Goal: Information Seeking & Learning: Understand process/instructions

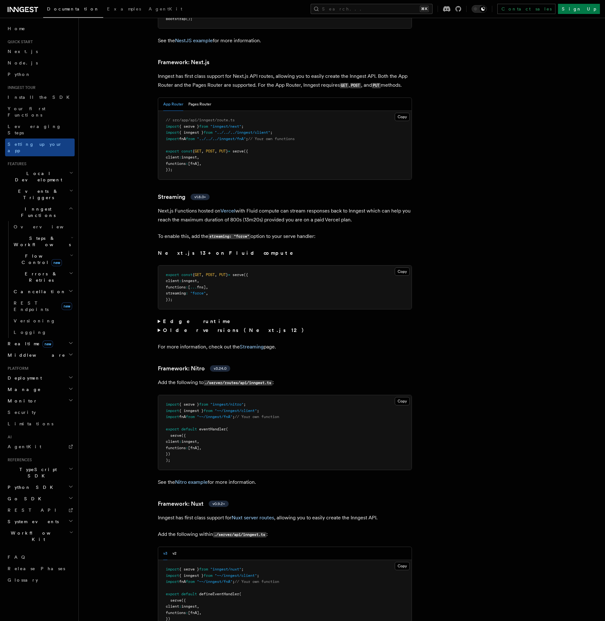
scroll to position [4121, 0]
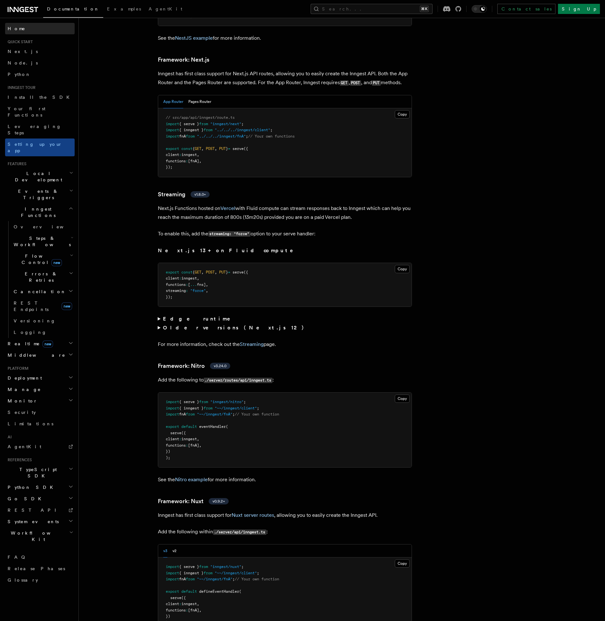
click at [19, 25] on span "Home" at bounding box center [17, 28] width 18 height 6
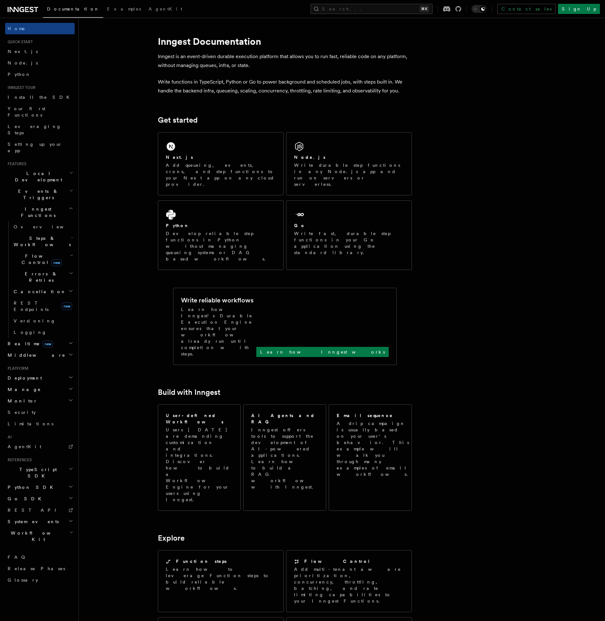
click at [22, 375] on span "Deployment" at bounding box center [23, 378] width 37 height 6
click at [23, 384] on link "Overview" at bounding box center [43, 389] width 64 height 11
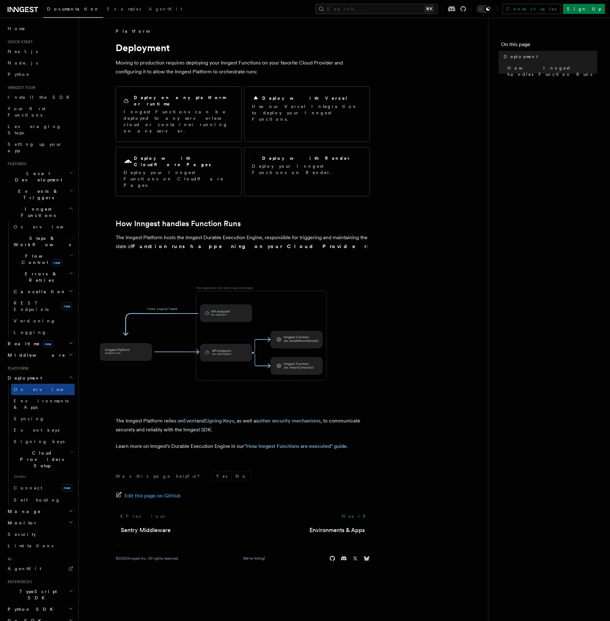
click at [240, 289] on img at bounding box center [216, 333] width 254 height 132
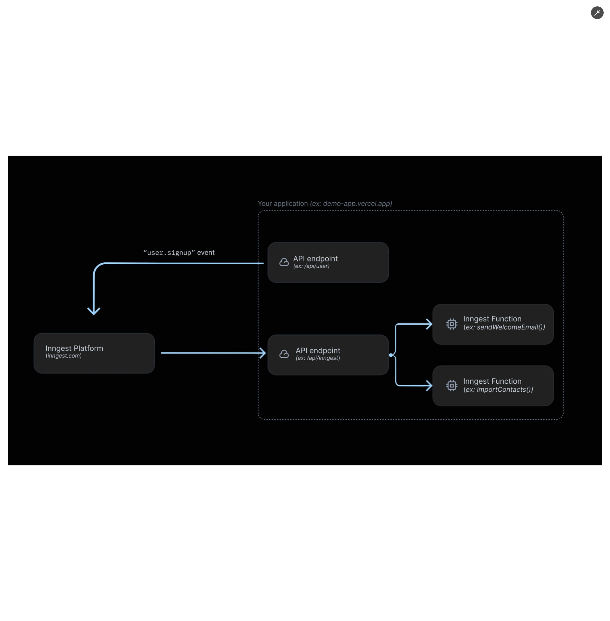
click at [302, 445] on img at bounding box center [305, 311] width 594 height 310
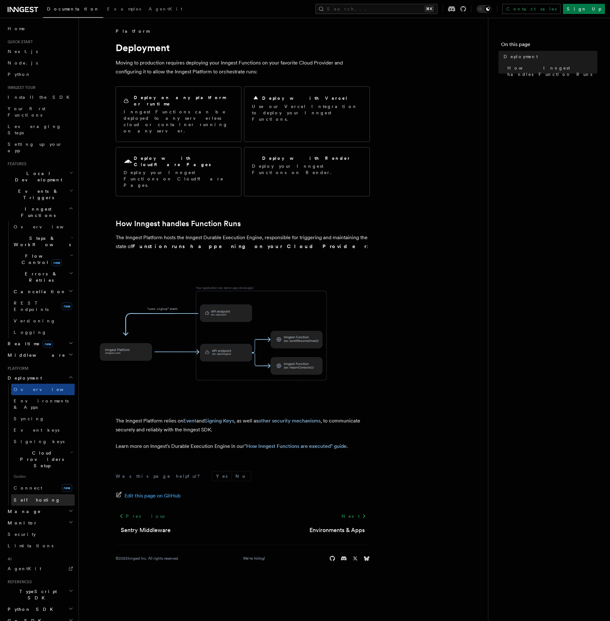
click at [33, 497] on span "Self hosting" at bounding box center [37, 499] width 47 height 5
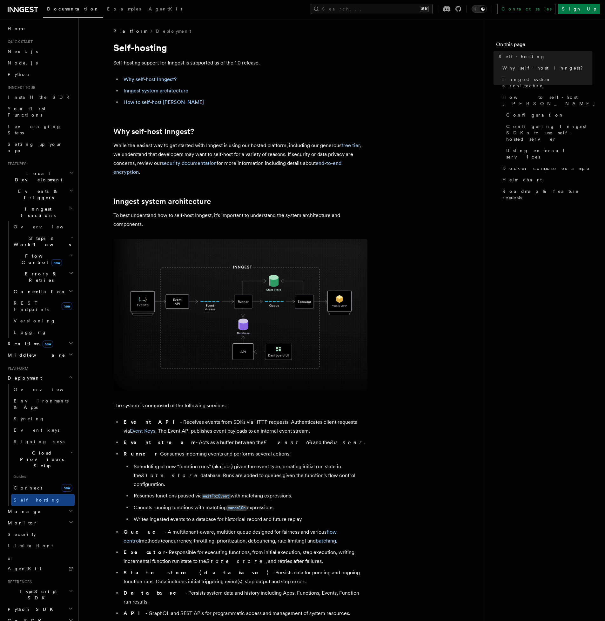
click at [239, 292] on img at bounding box center [240, 315] width 254 height 152
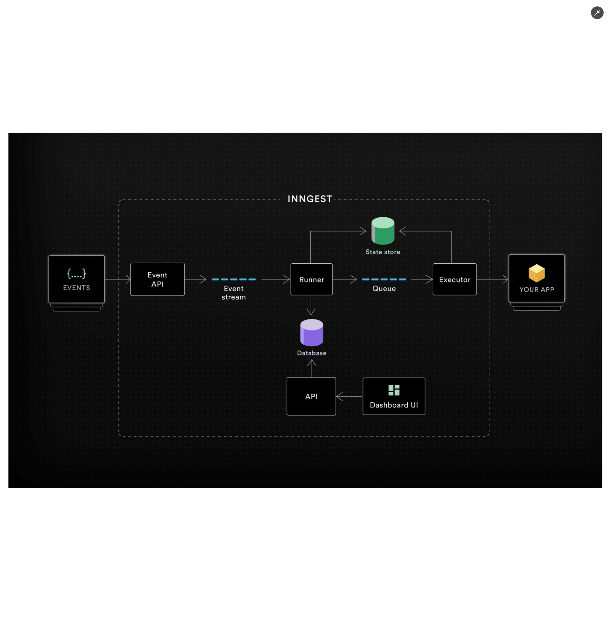
click at [241, 96] on div at bounding box center [305, 310] width 610 height 621
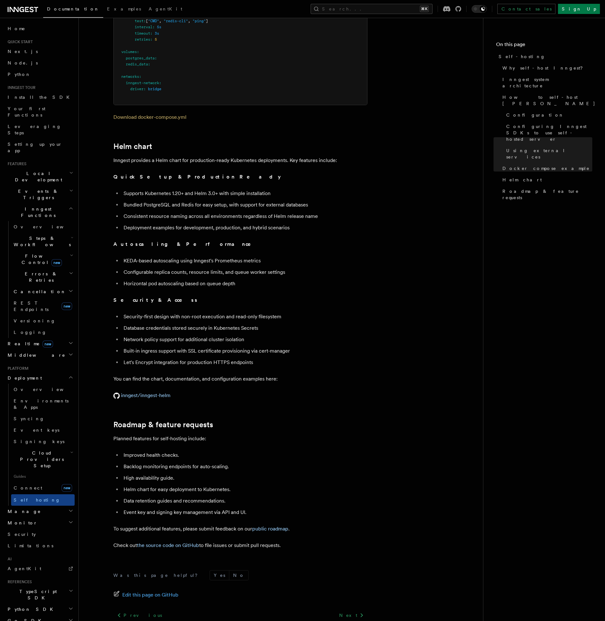
scroll to position [2109, 0]
